Goal: Navigation & Orientation: Find specific page/section

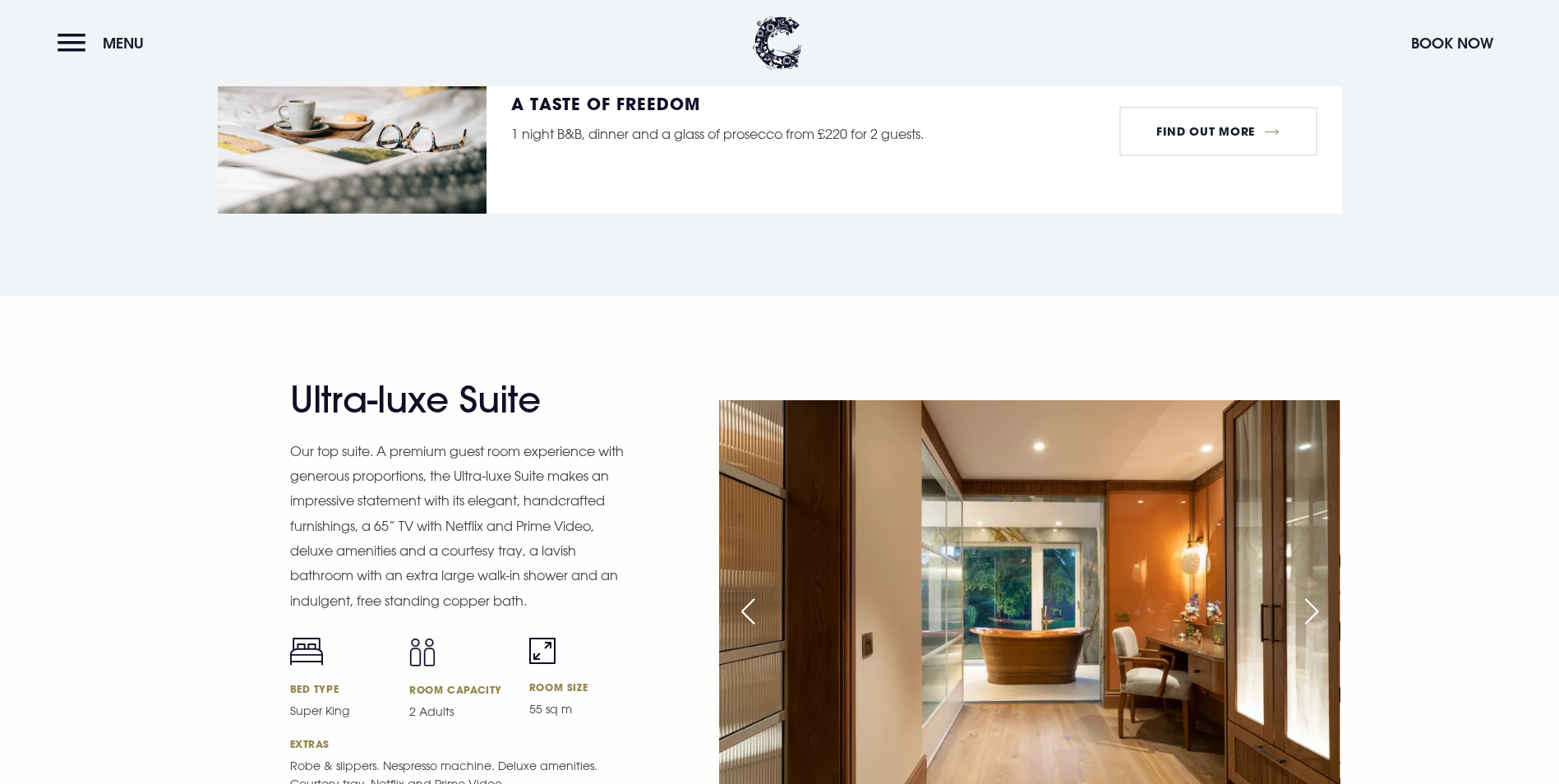
scroll to position [2028, 0]
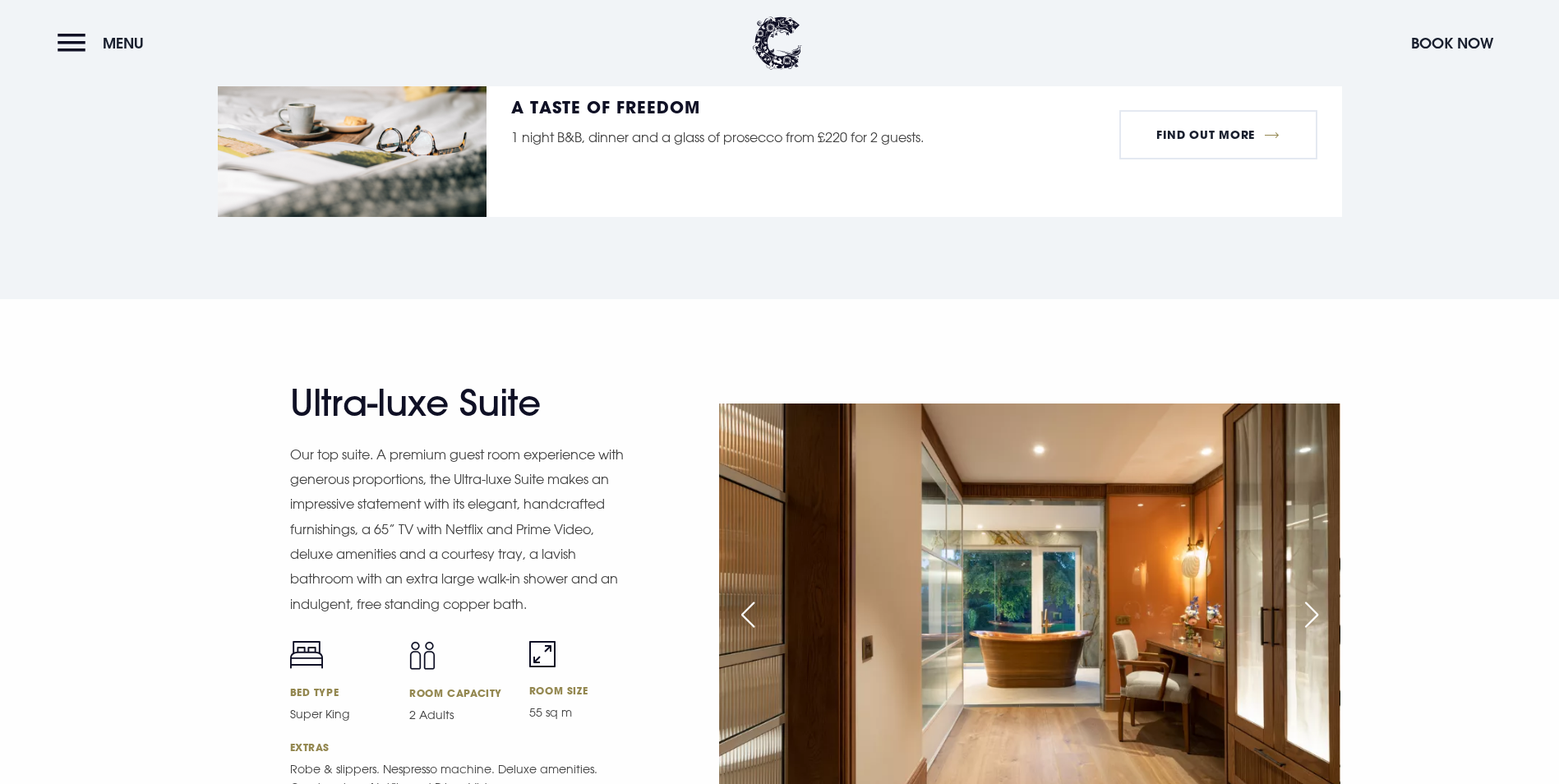
click at [1306, 597] on div "Next slide" at bounding box center [1312, 615] width 41 height 36
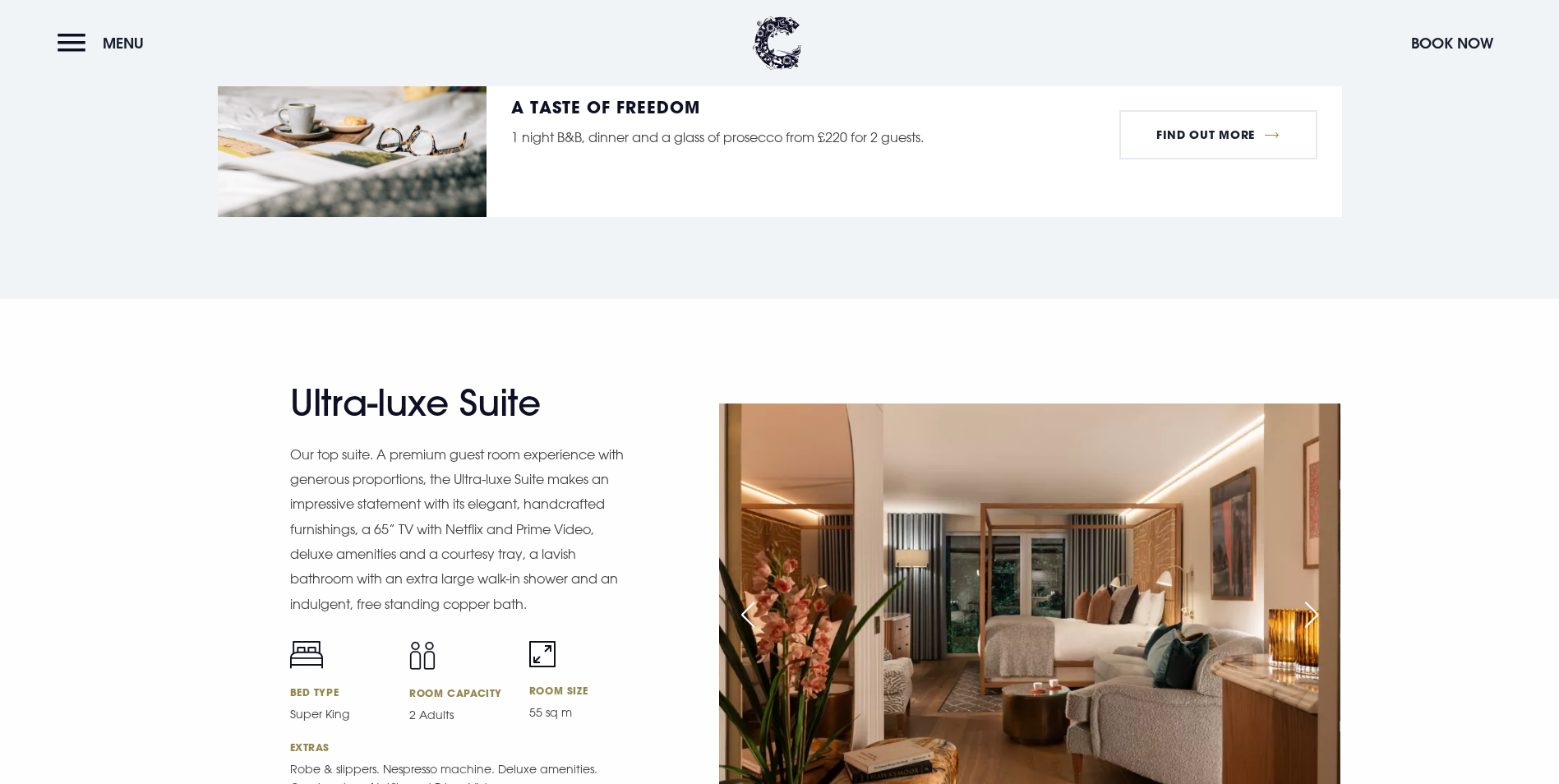
click at [1307, 597] on div "Next slide" at bounding box center [1312, 615] width 41 height 36
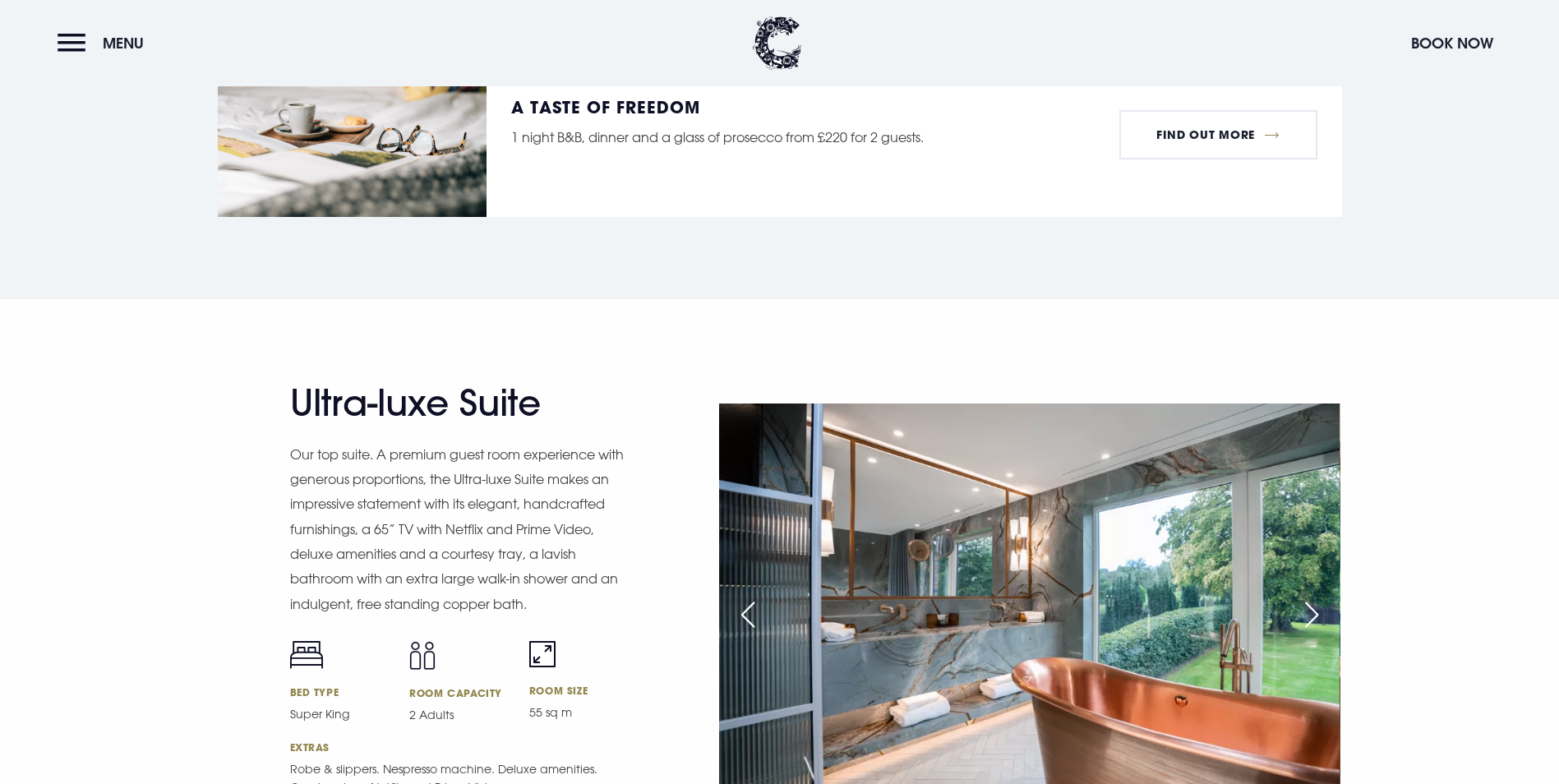
click at [1318, 597] on div "Next slide" at bounding box center [1312, 615] width 41 height 36
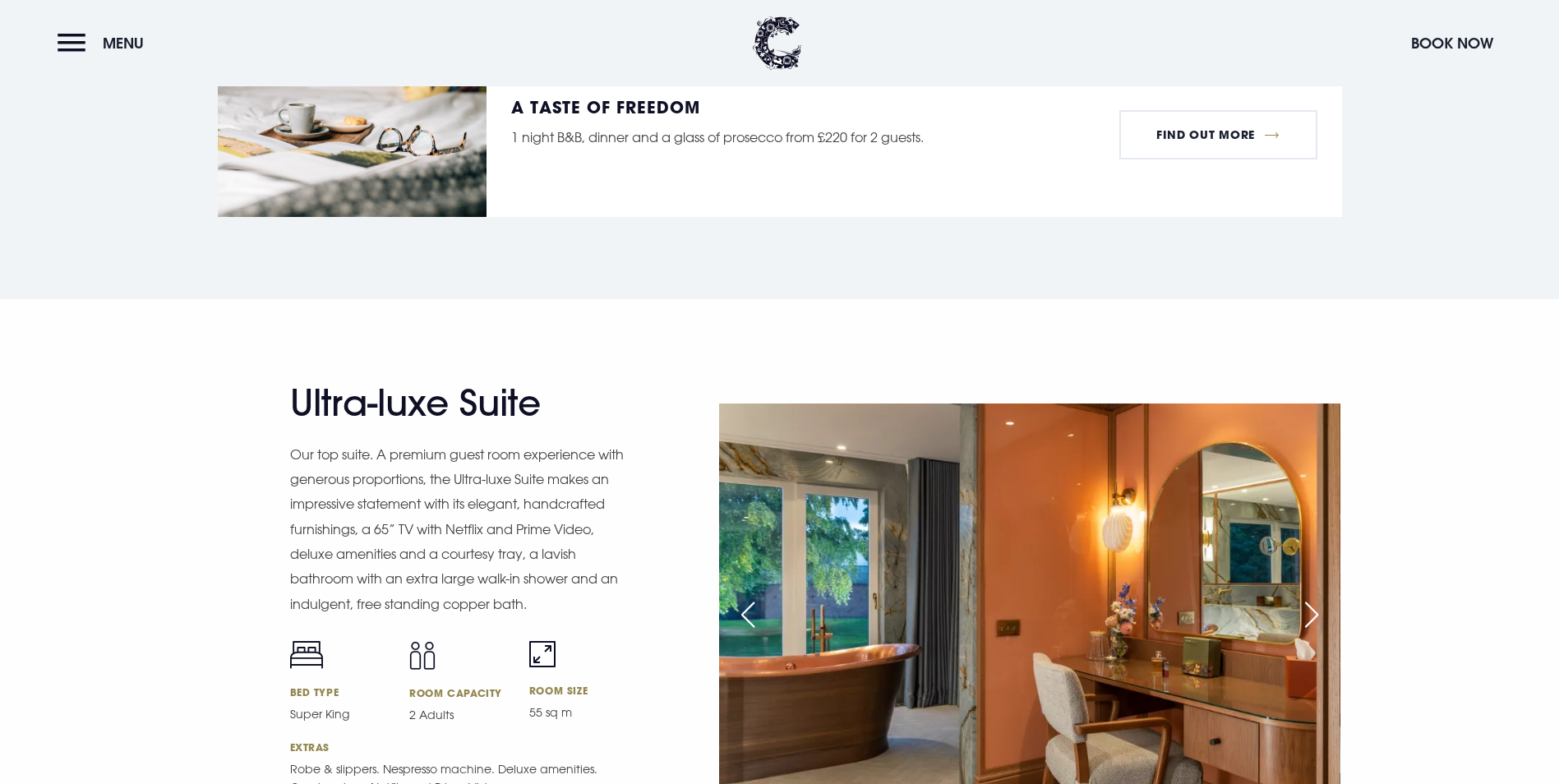
click at [1318, 597] on div "Next slide" at bounding box center [1312, 615] width 41 height 36
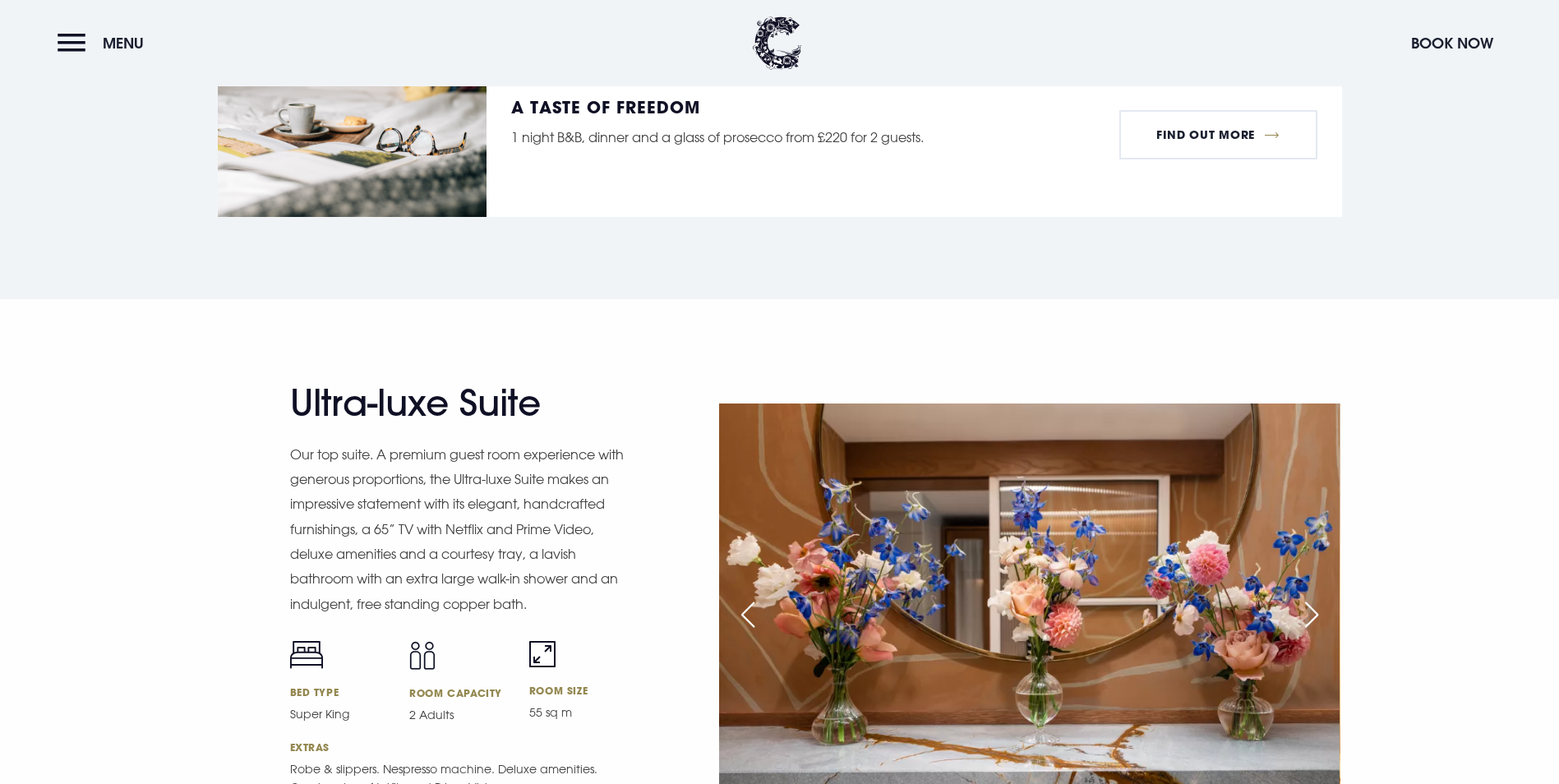
click at [1318, 597] on div "Next slide" at bounding box center [1312, 615] width 41 height 36
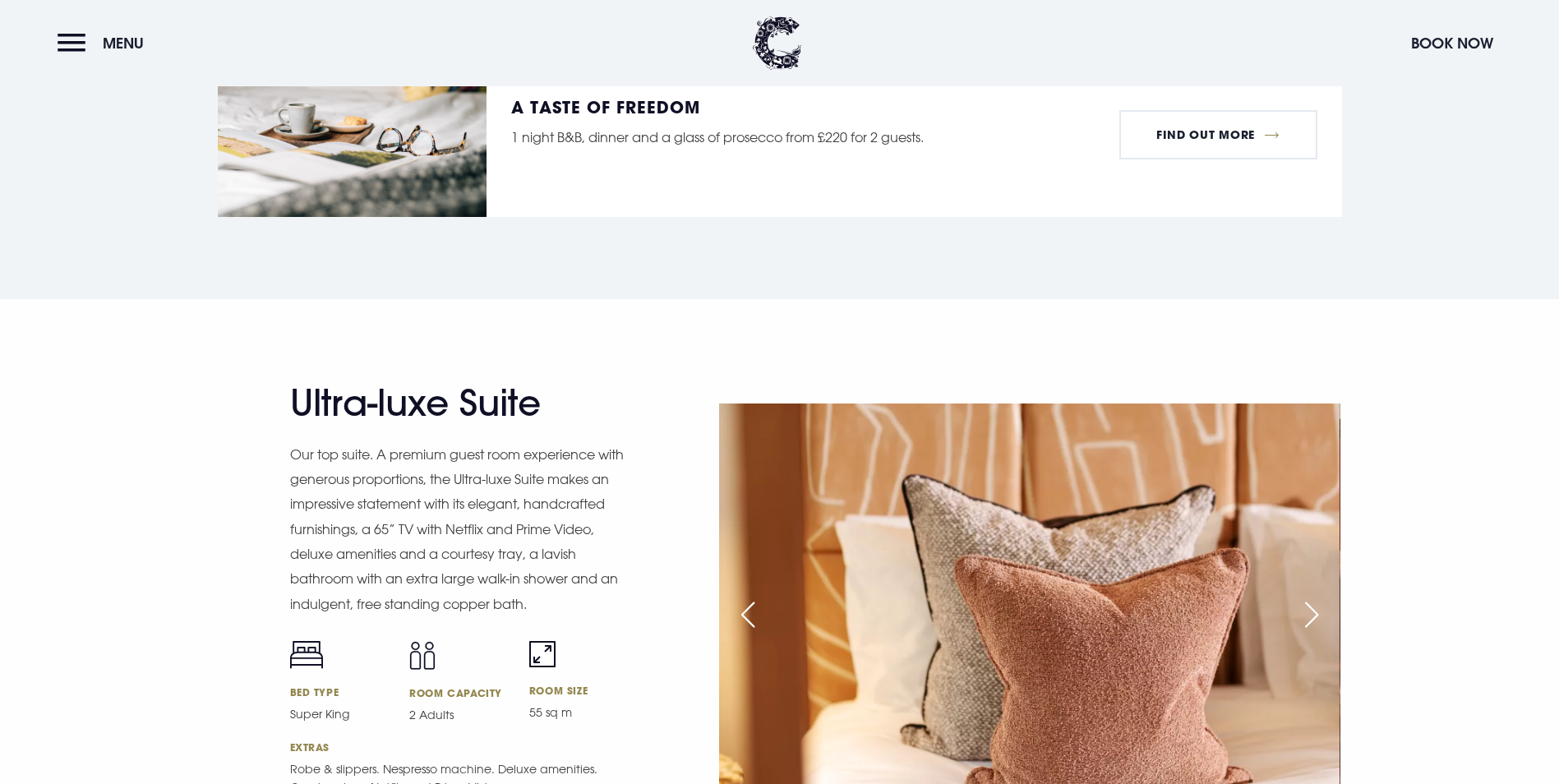
click at [1318, 597] on div "Next slide" at bounding box center [1312, 615] width 41 height 36
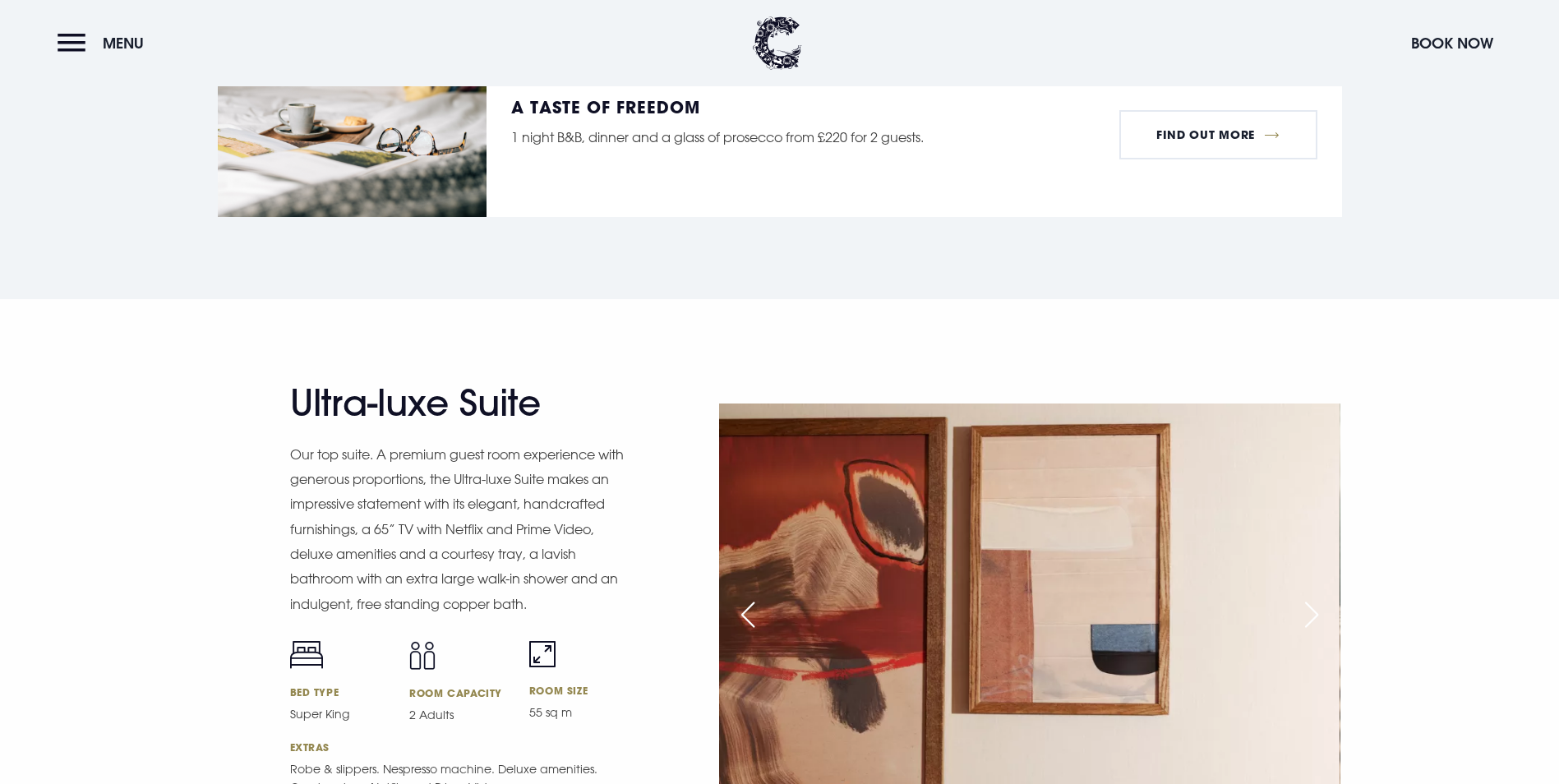
click at [1318, 597] on div "Next slide" at bounding box center [1312, 615] width 41 height 36
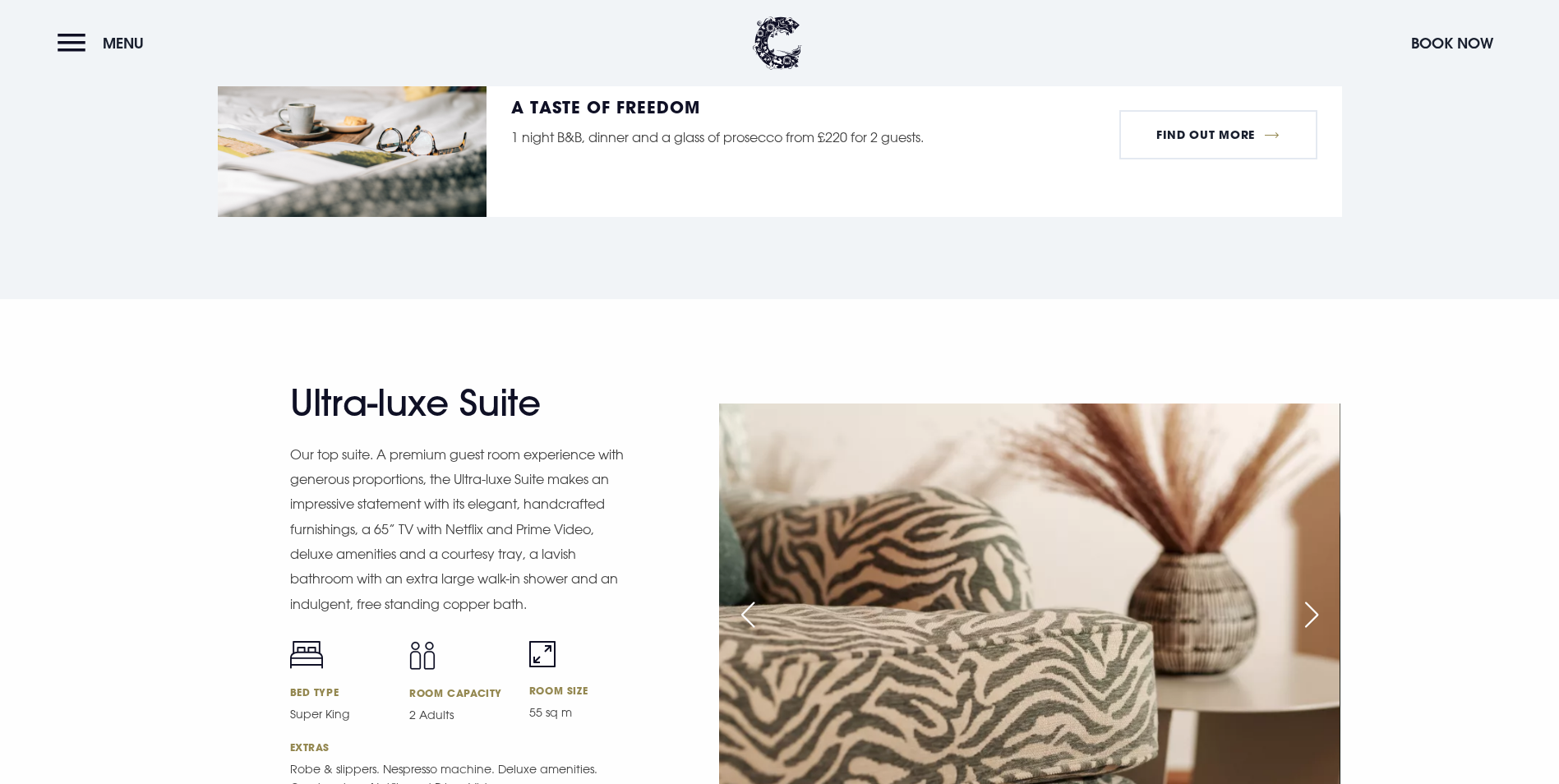
click at [1318, 597] on div "Next slide" at bounding box center [1312, 615] width 41 height 36
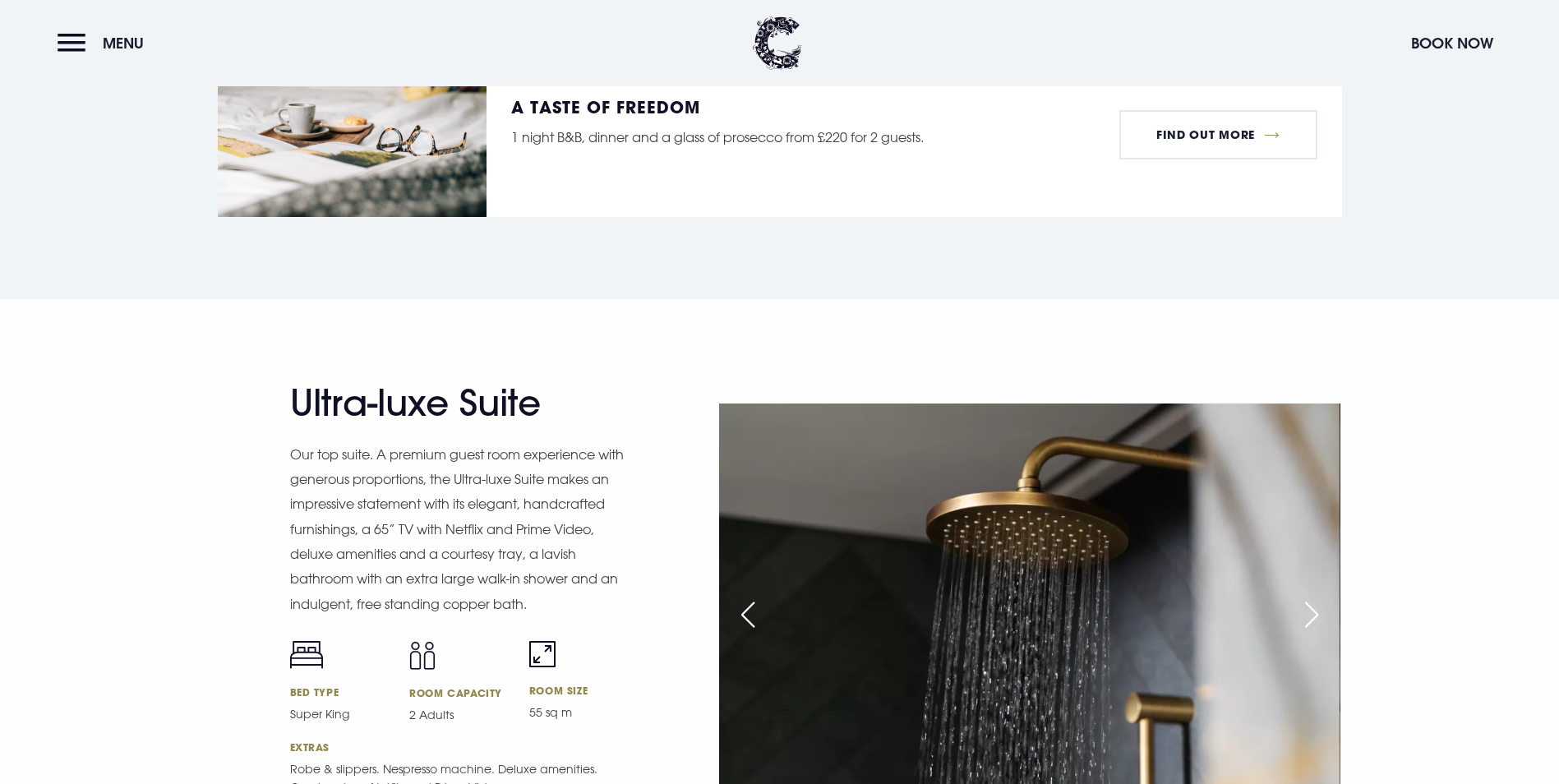
click at [1318, 597] on div "Next slide" at bounding box center [1312, 615] width 41 height 36
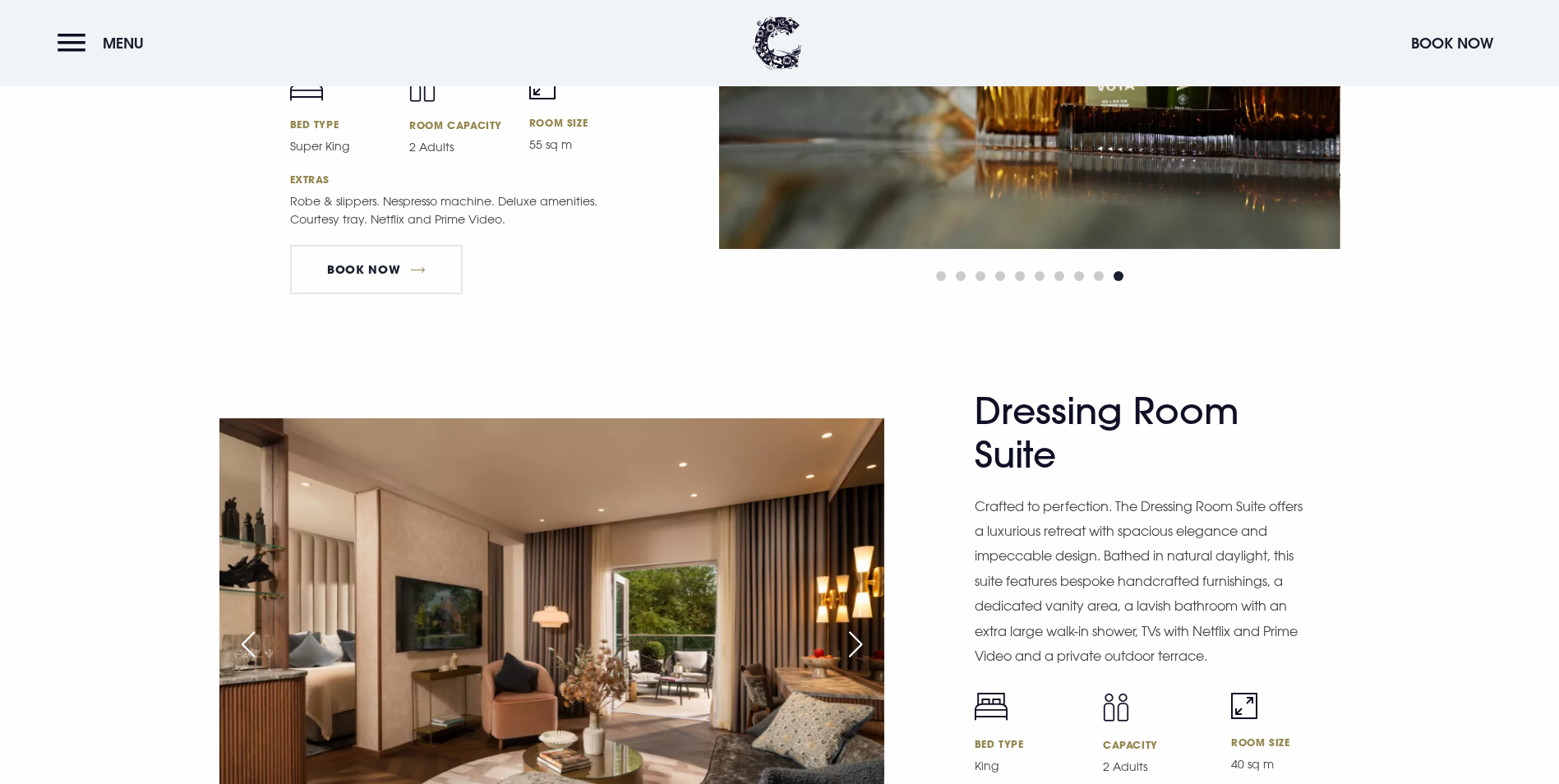
scroll to position [2693, 0]
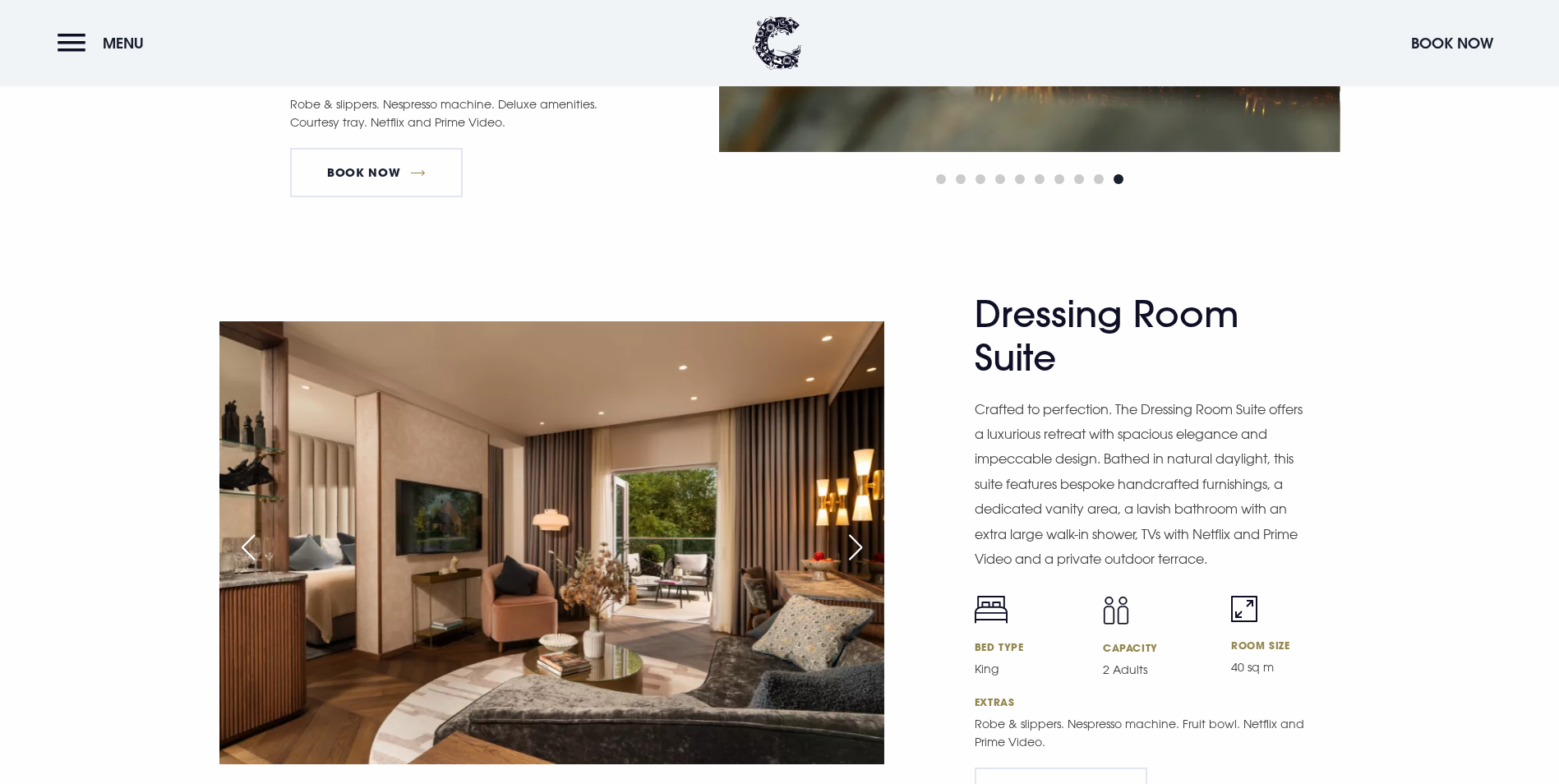
click at [853, 529] on div "Next slide" at bounding box center [856, 547] width 41 height 36
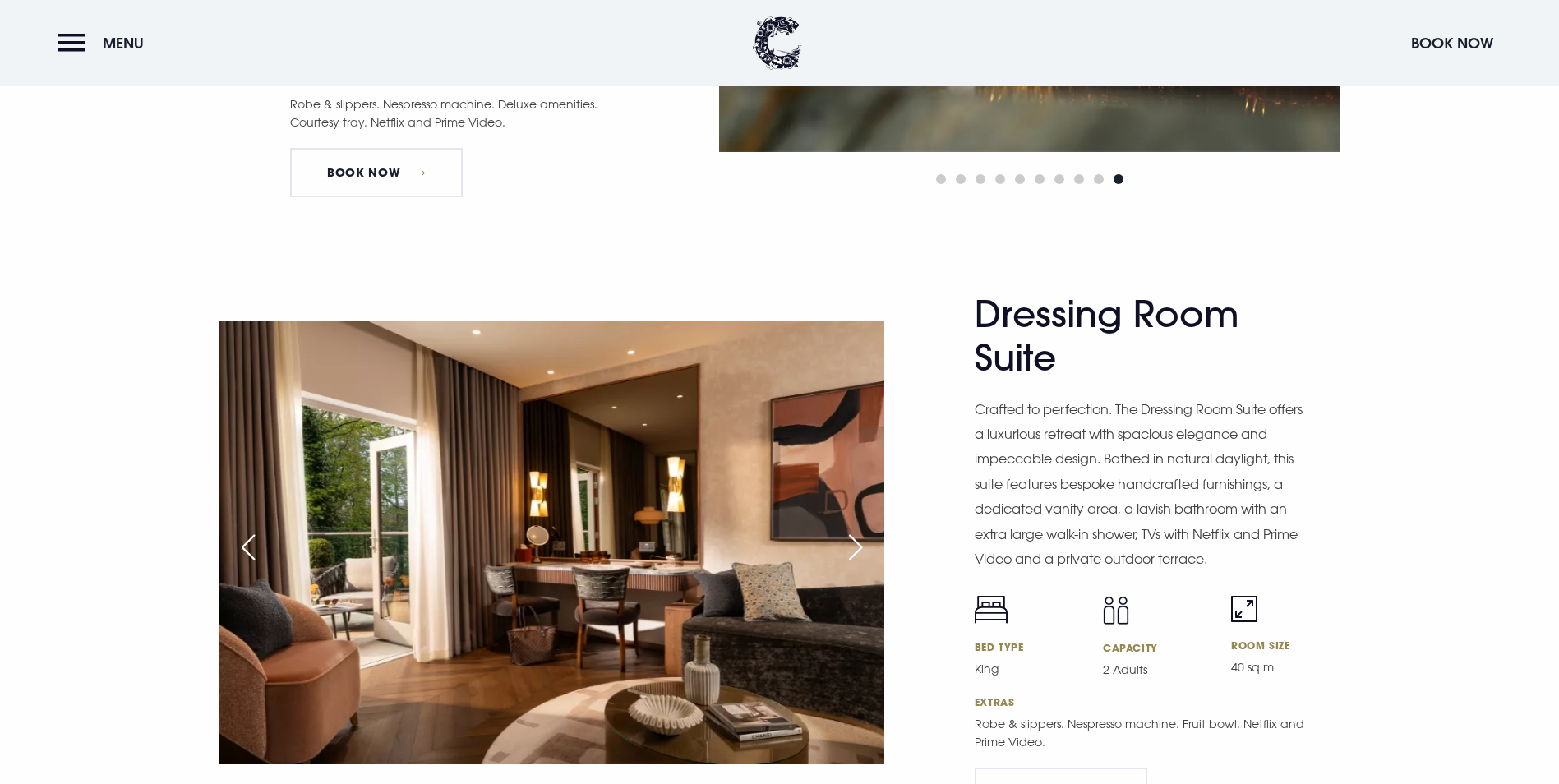
click at [853, 529] on div "Next slide" at bounding box center [856, 547] width 41 height 36
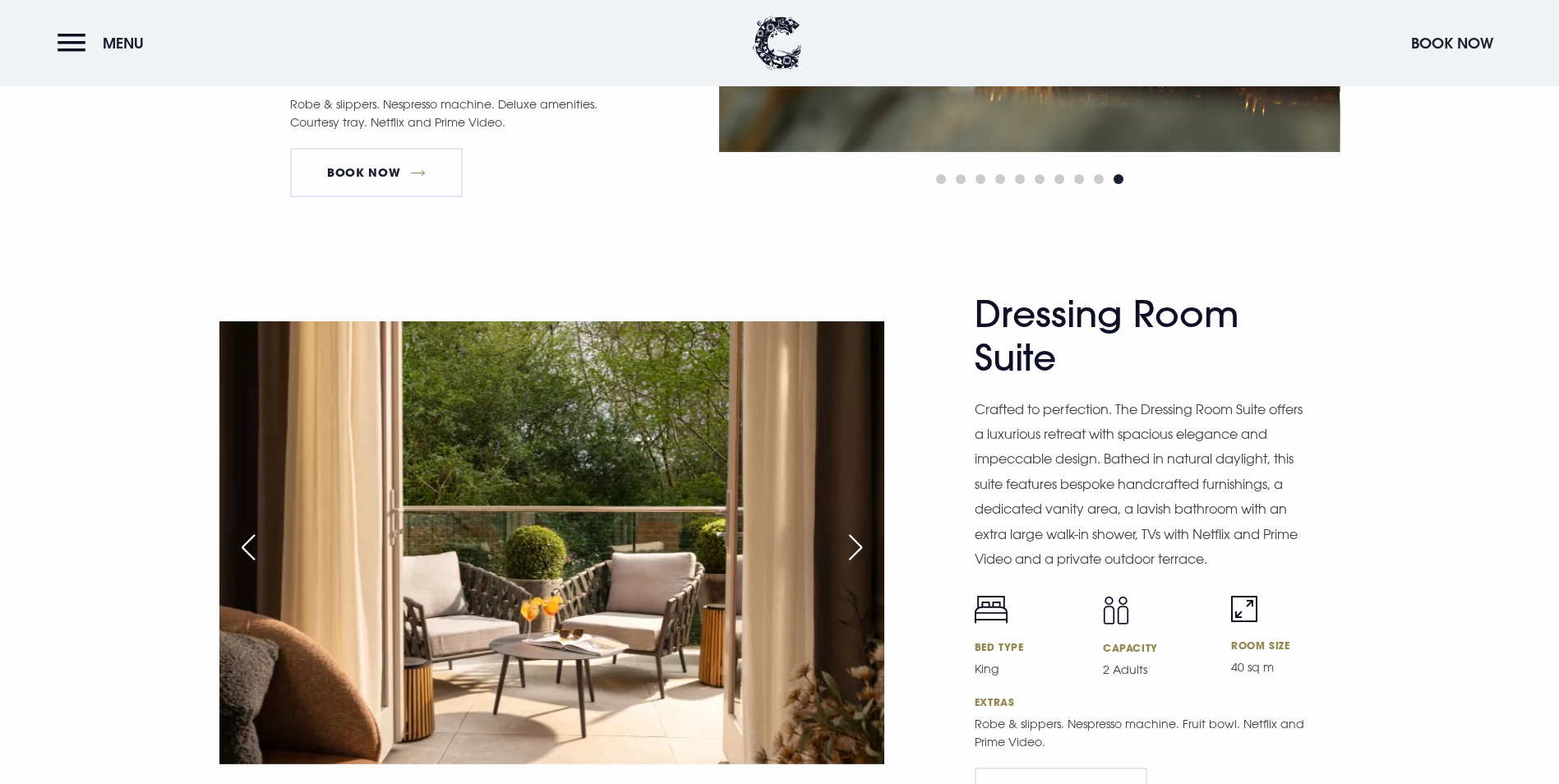
click at [853, 529] on div "Next slide" at bounding box center [856, 547] width 41 height 36
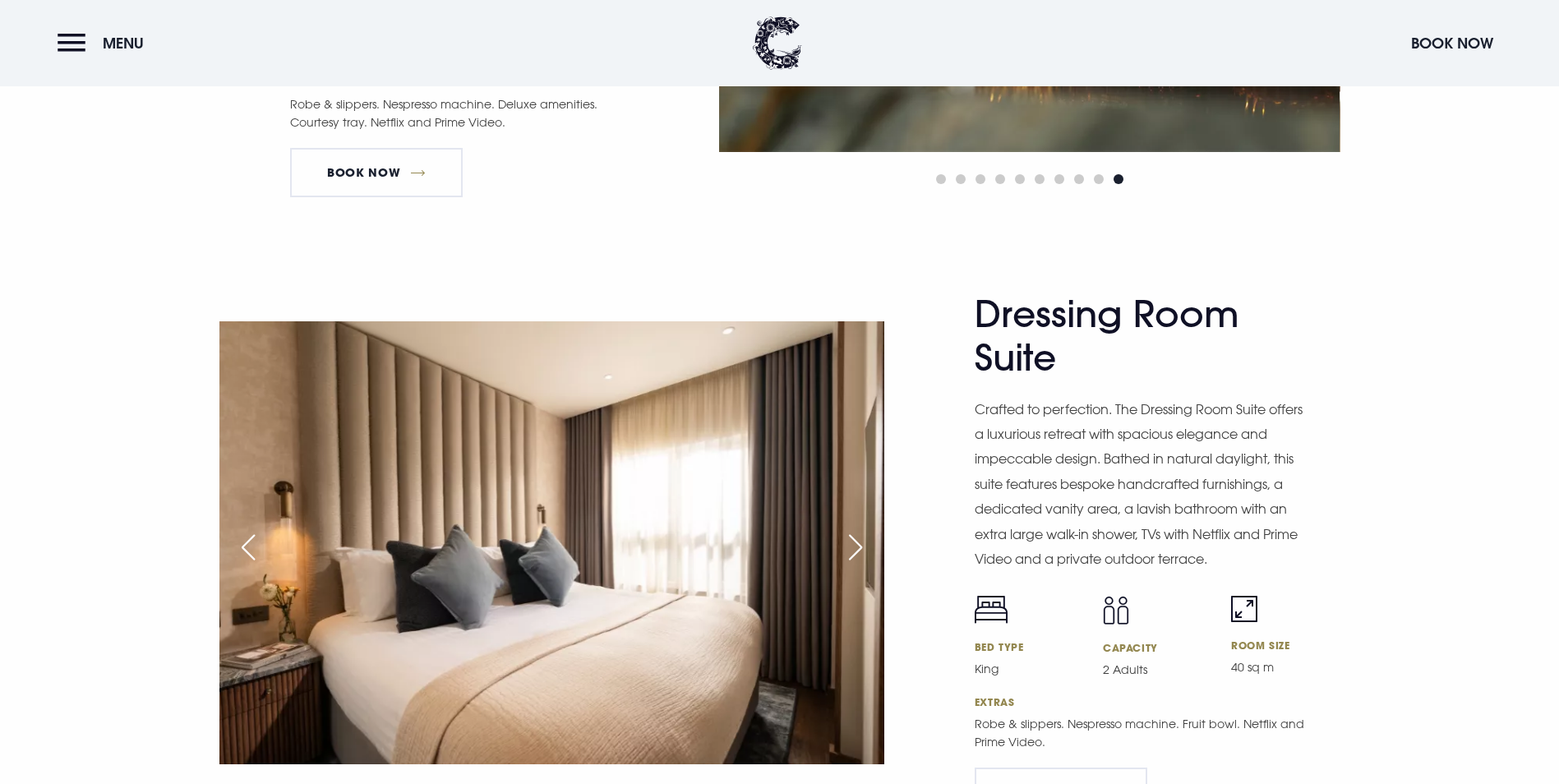
click at [853, 529] on div "Next slide" at bounding box center [856, 547] width 41 height 36
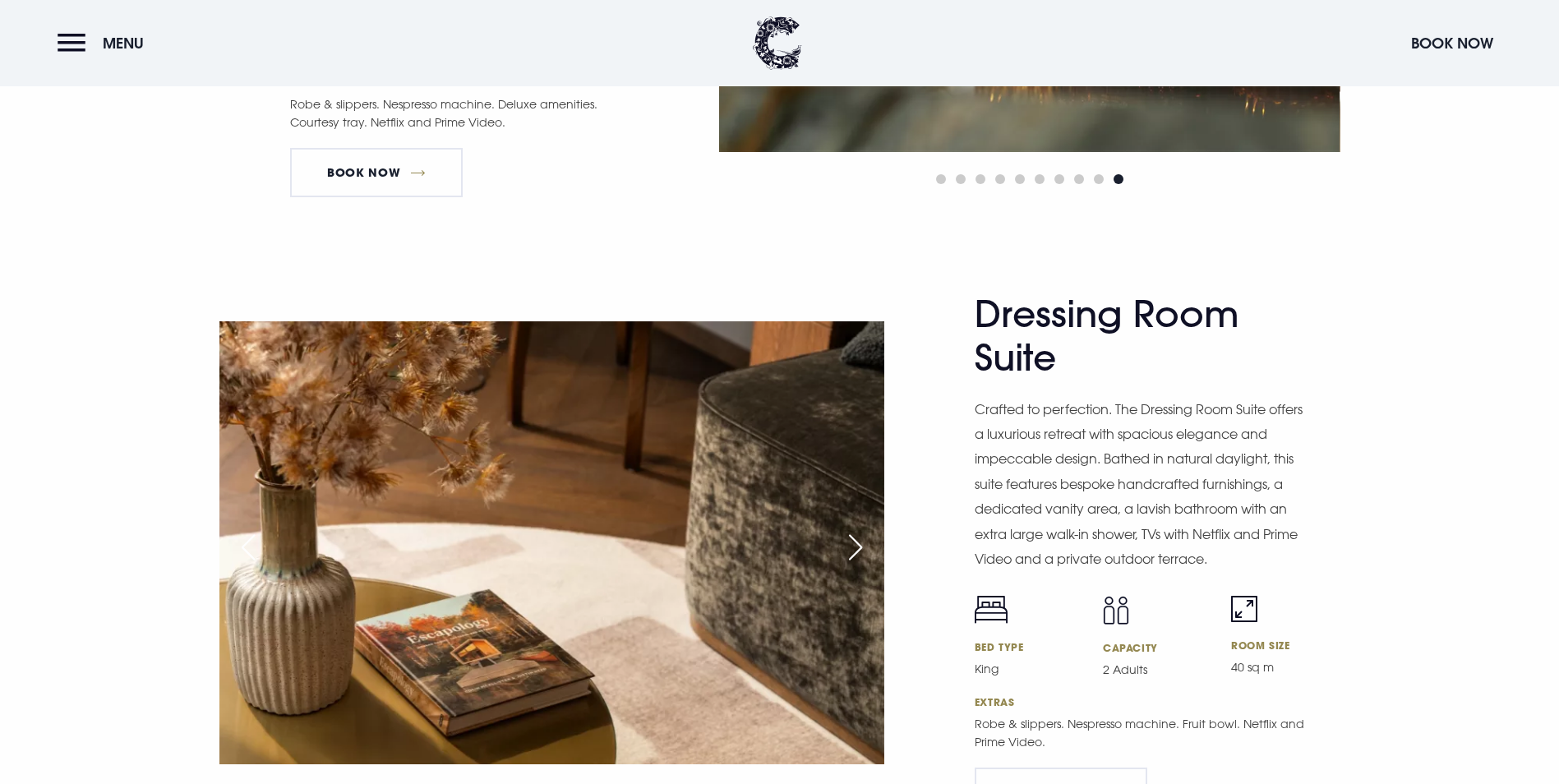
click at [853, 529] on div "Next slide" at bounding box center [856, 547] width 41 height 36
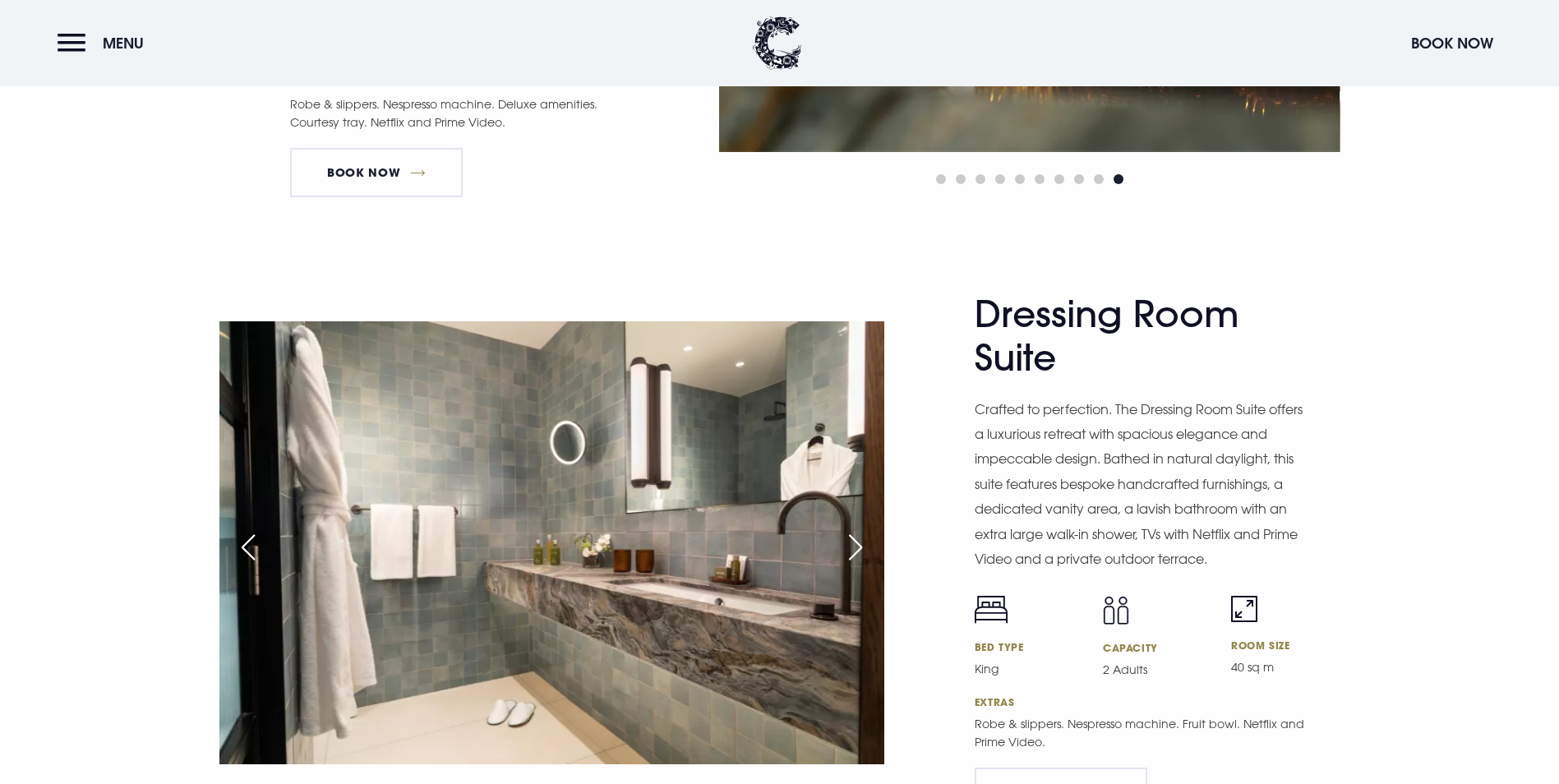
click at [853, 529] on div "Next slide" at bounding box center [856, 547] width 41 height 36
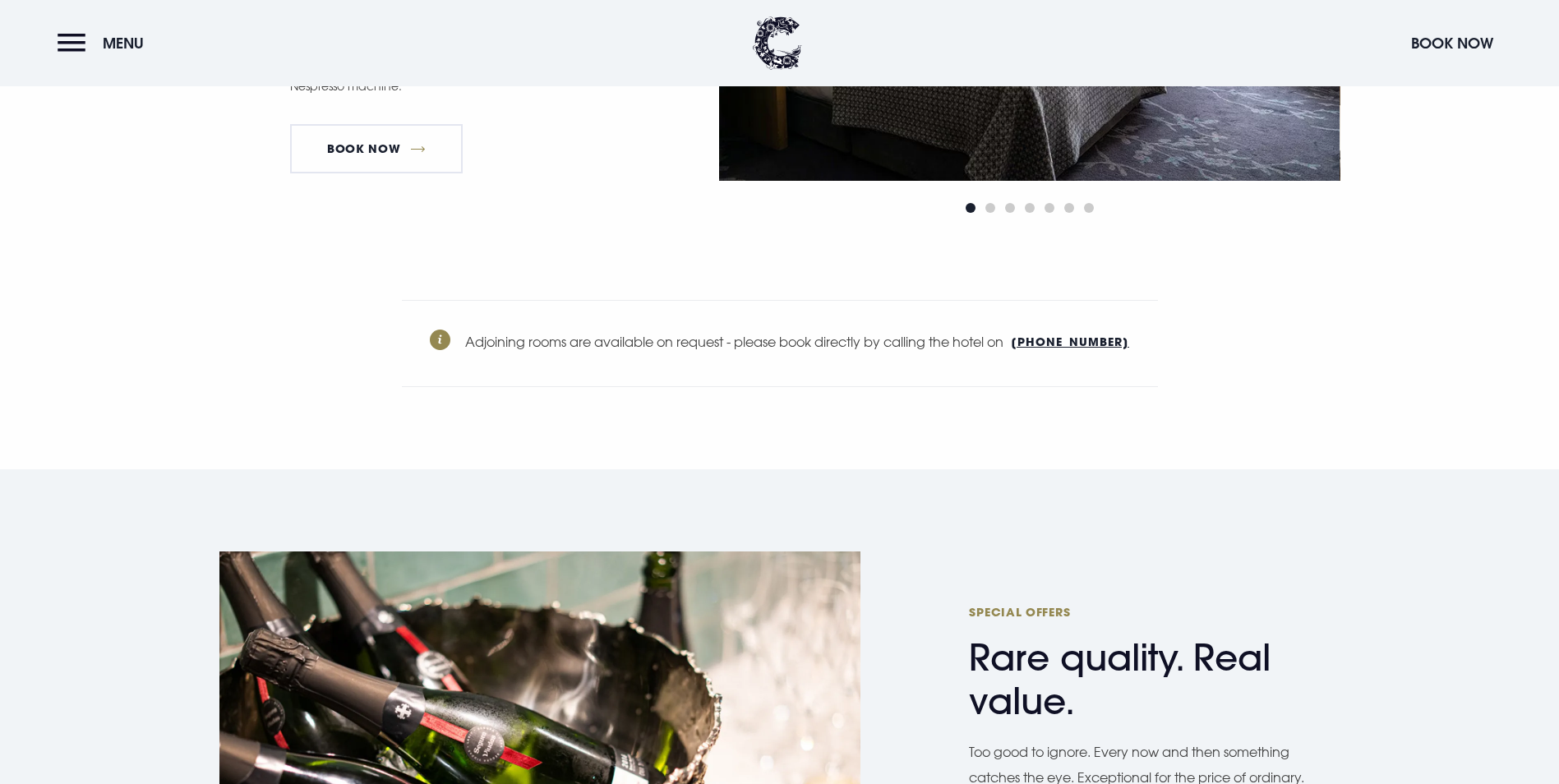
scroll to position [6479, 0]
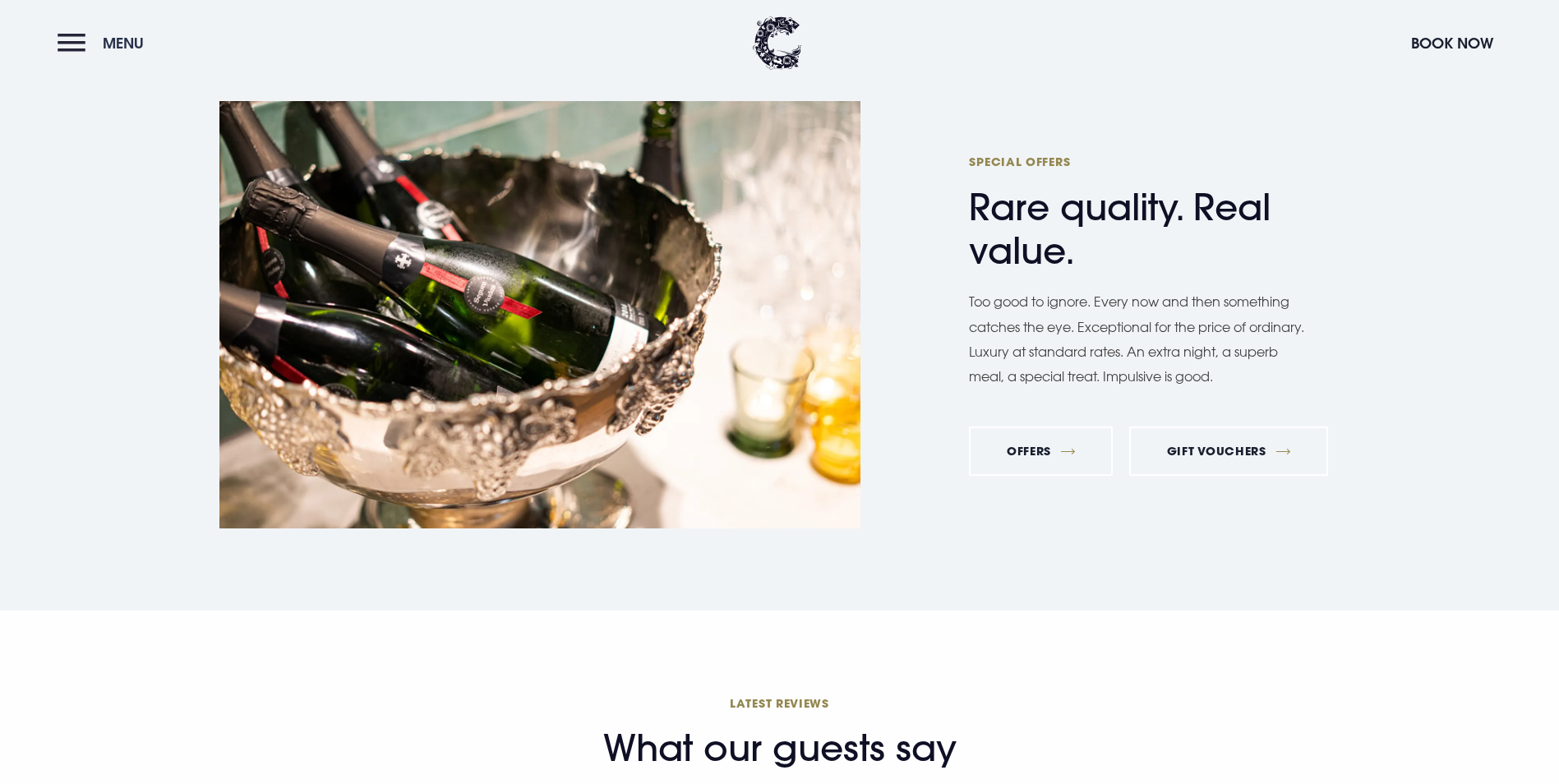
click at [118, 51] on span "Menu" at bounding box center [123, 43] width 41 height 19
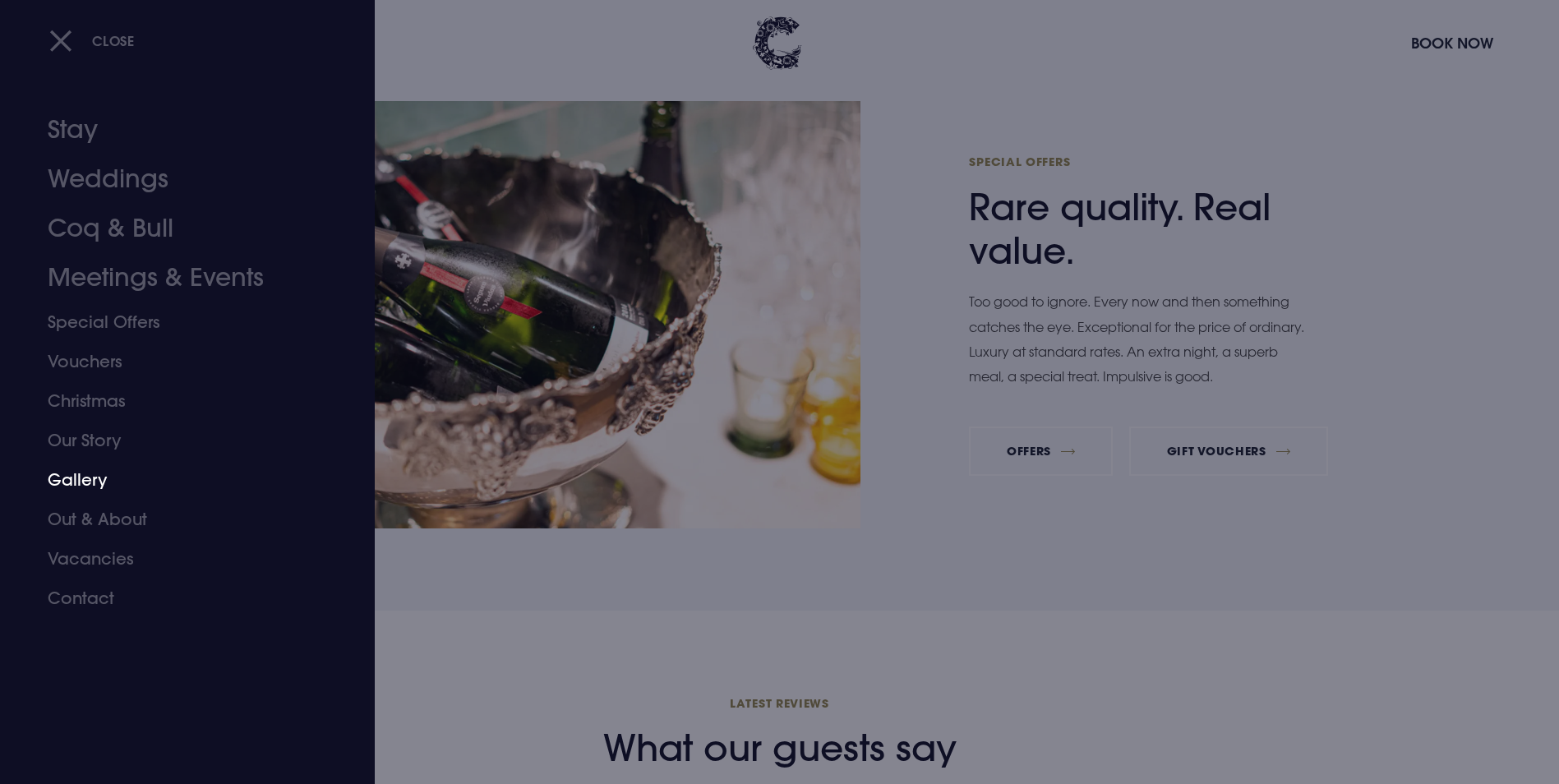
click at [89, 481] on link "Gallery" at bounding box center [177, 480] width 260 height 39
